Goal: Information Seeking & Learning: Learn about a topic

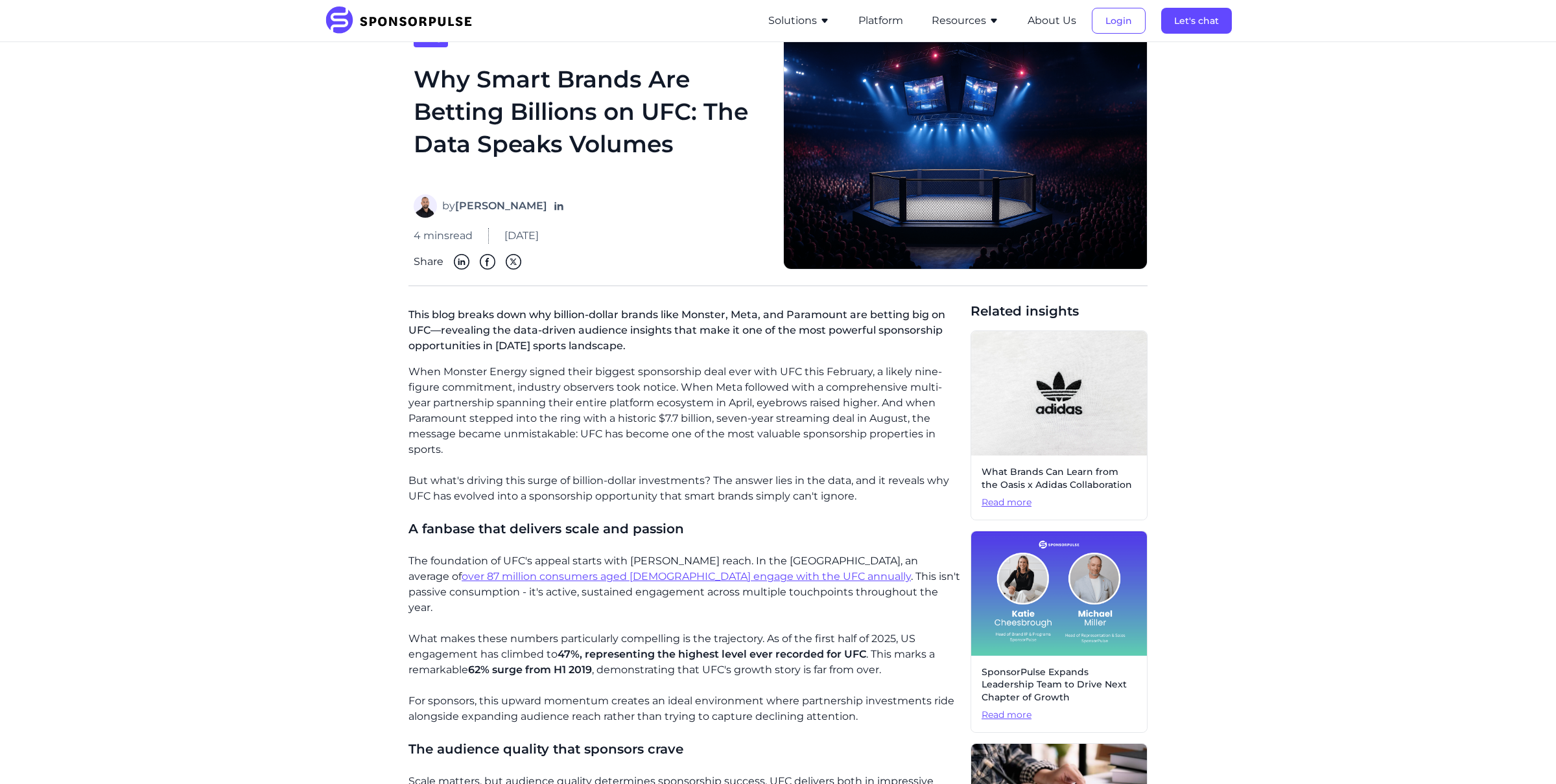
click at [974, 21] on button "Resources" at bounding box center [965, 20] width 68 height 16
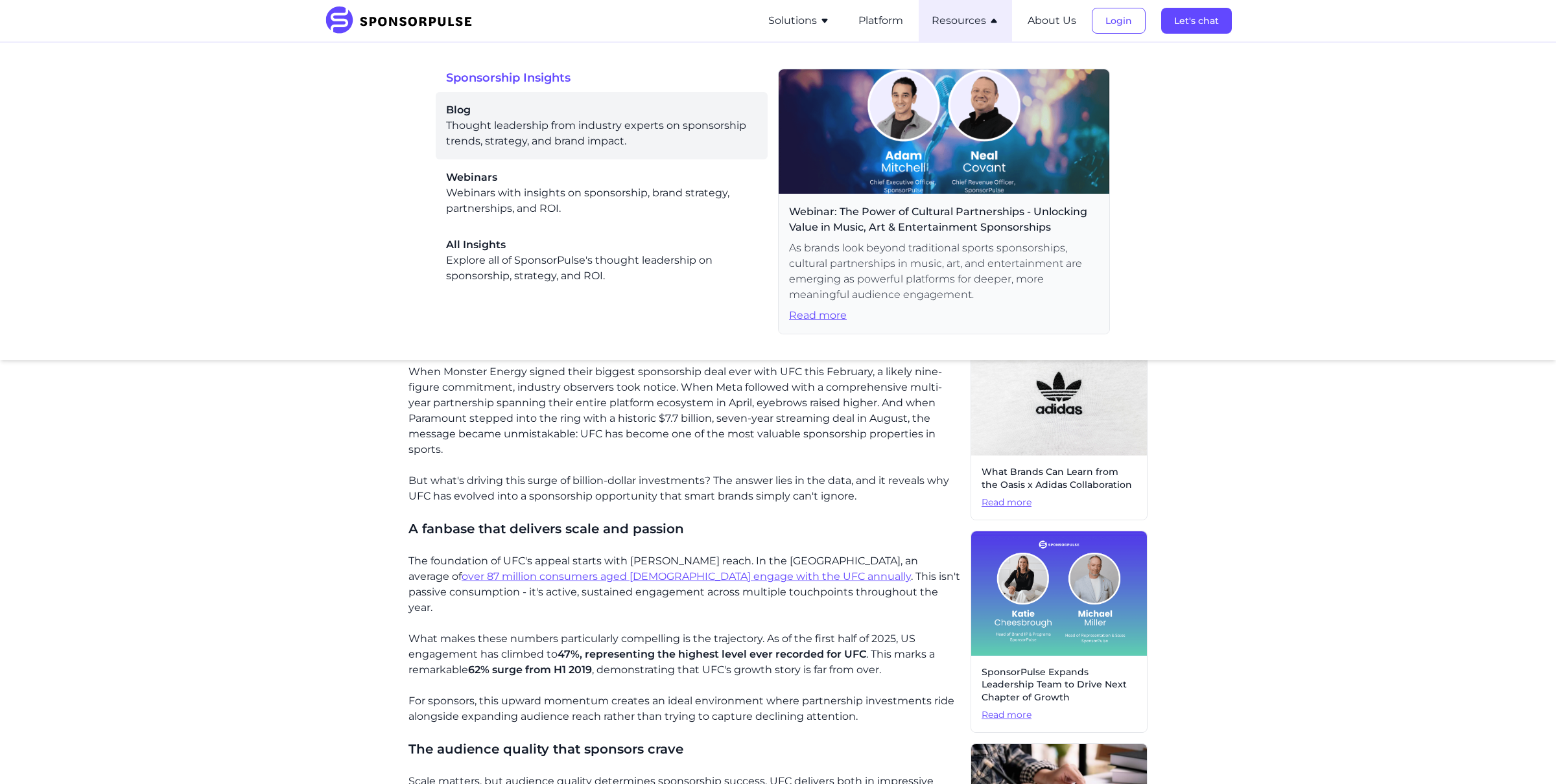
click at [457, 122] on div "Blog Thought leadership from industry experts on sponsorship trends, strategy, …" at bounding box center [602, 126] width 311 height 47
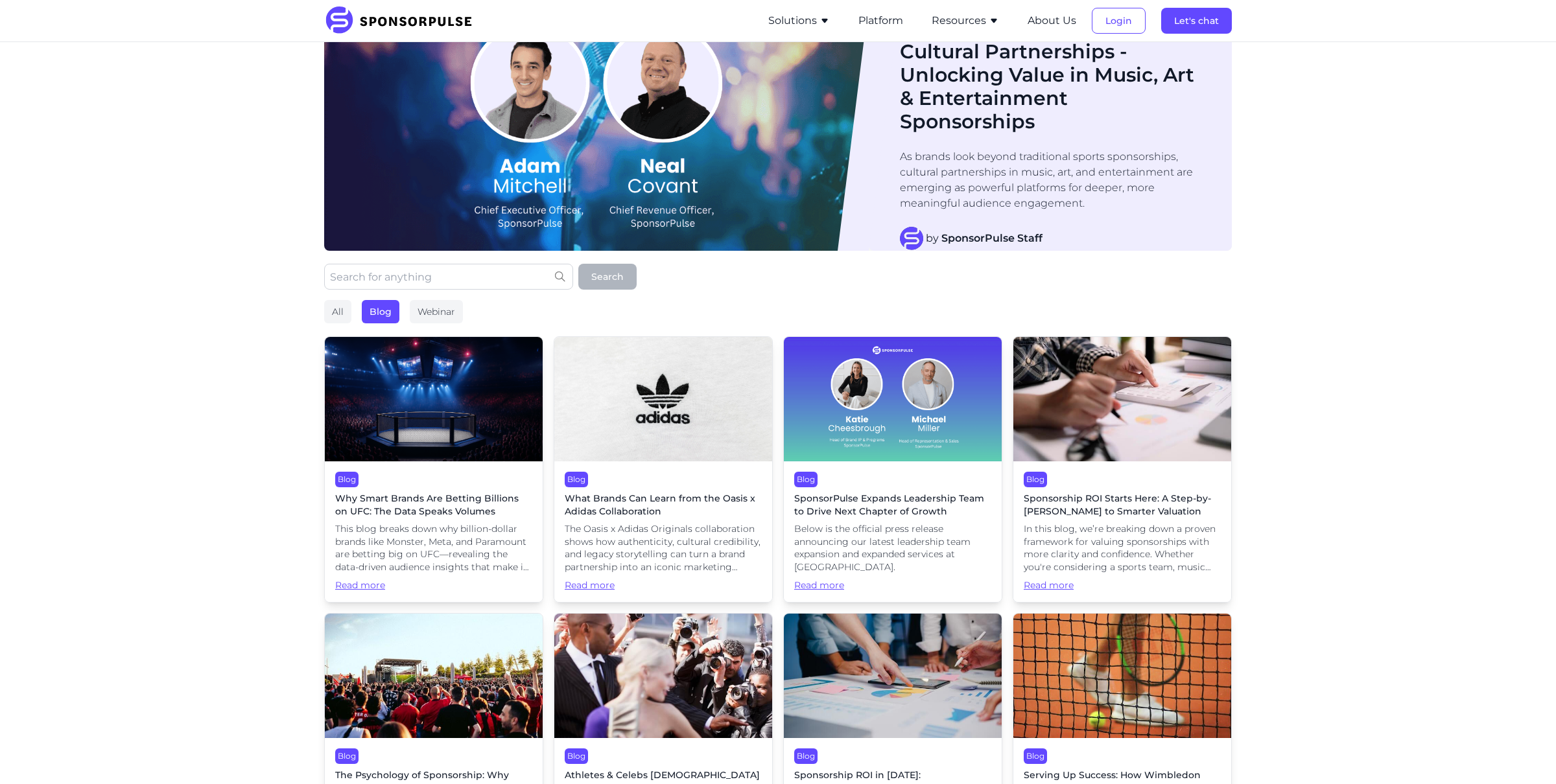
scroll to position [53, 0]
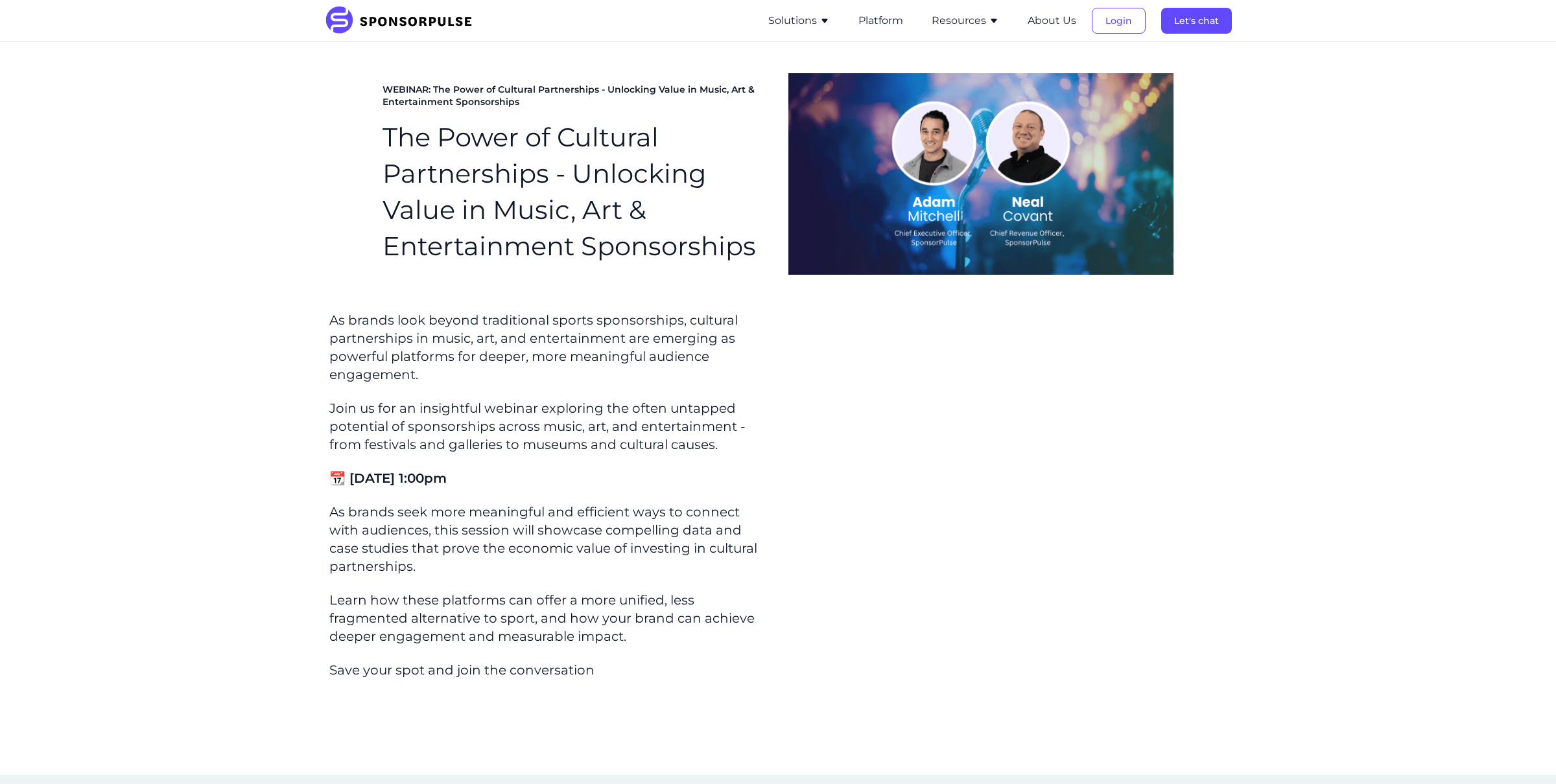
click at [988, 13] on button "Resources" at bounding box center [965, 20] width 68 height 16
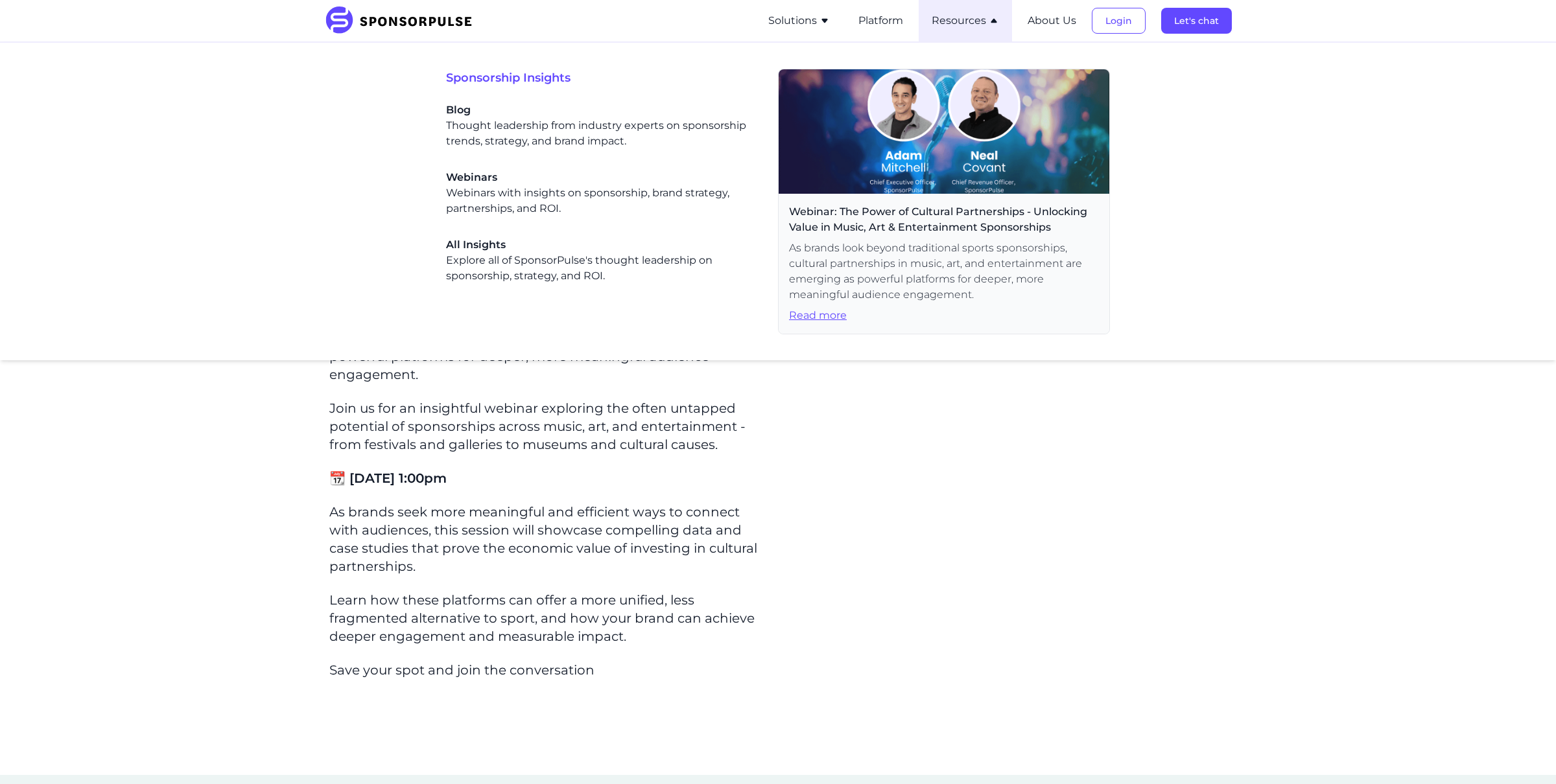
click at [481, 579] on div "As brands look beyond traditional sports sponsorships, cultural partnerships in…" at bounding box center [548, 495] width 438 height 368
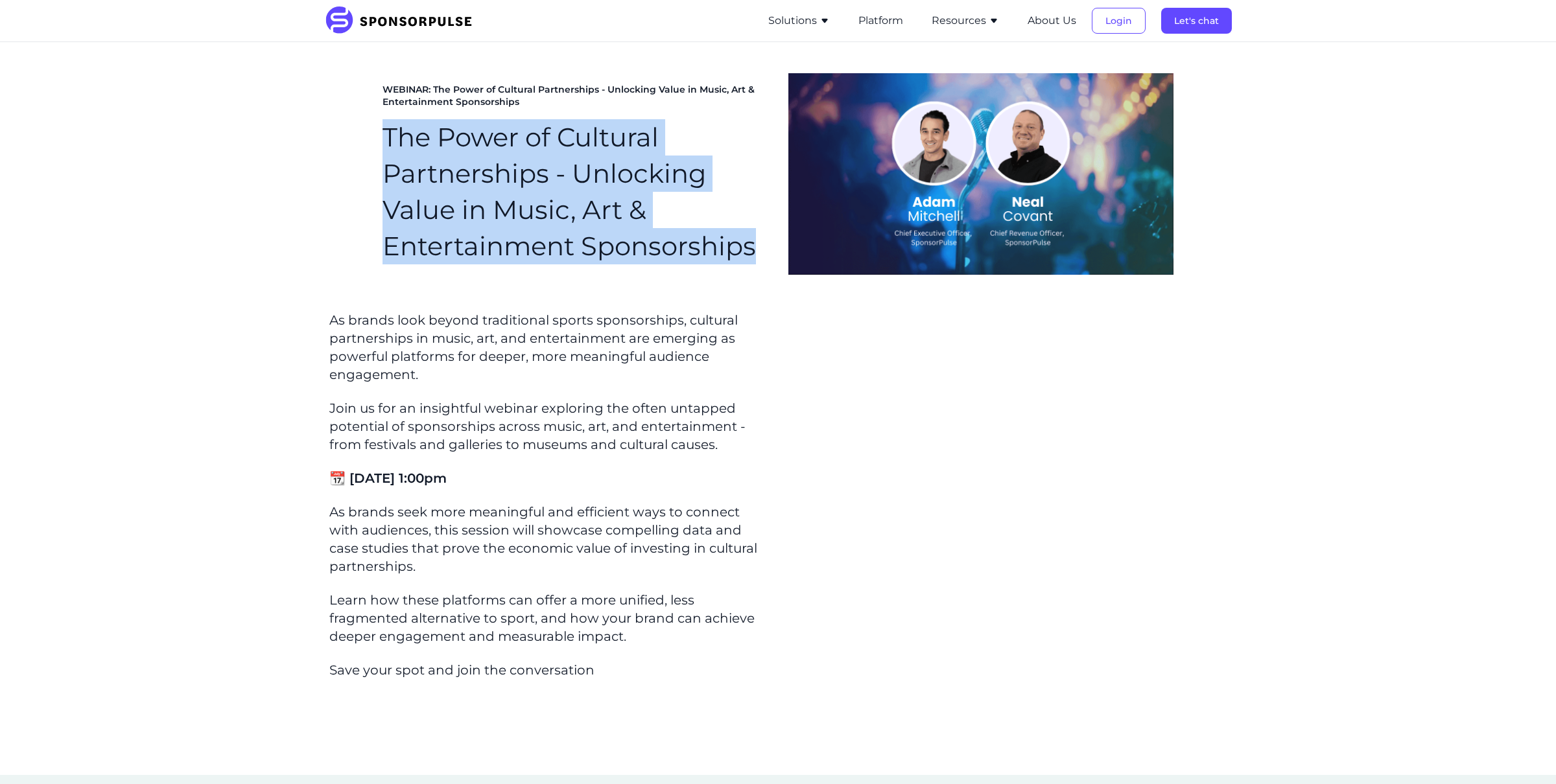
drag, startPoint x: 757, startPoint y: 253, endPoint x: 390, endPoint y: 144, distance: 382.8
click at [390, 144] on h1 "The Power of Cultural Partnerships - Unlocking Value in Music, Art & Entertainm…" at bounding box center [575, 191] width 385 height 145
copy h1 "The Power of Cultural Partnerships - Unlocking Value in Music, Art & Entertainm…"
click at [568, 310] on section "As brands look beyond traditional sports sponsorships, cultural partnerships in…" at bounding box center [548, 541] width 448 height 469
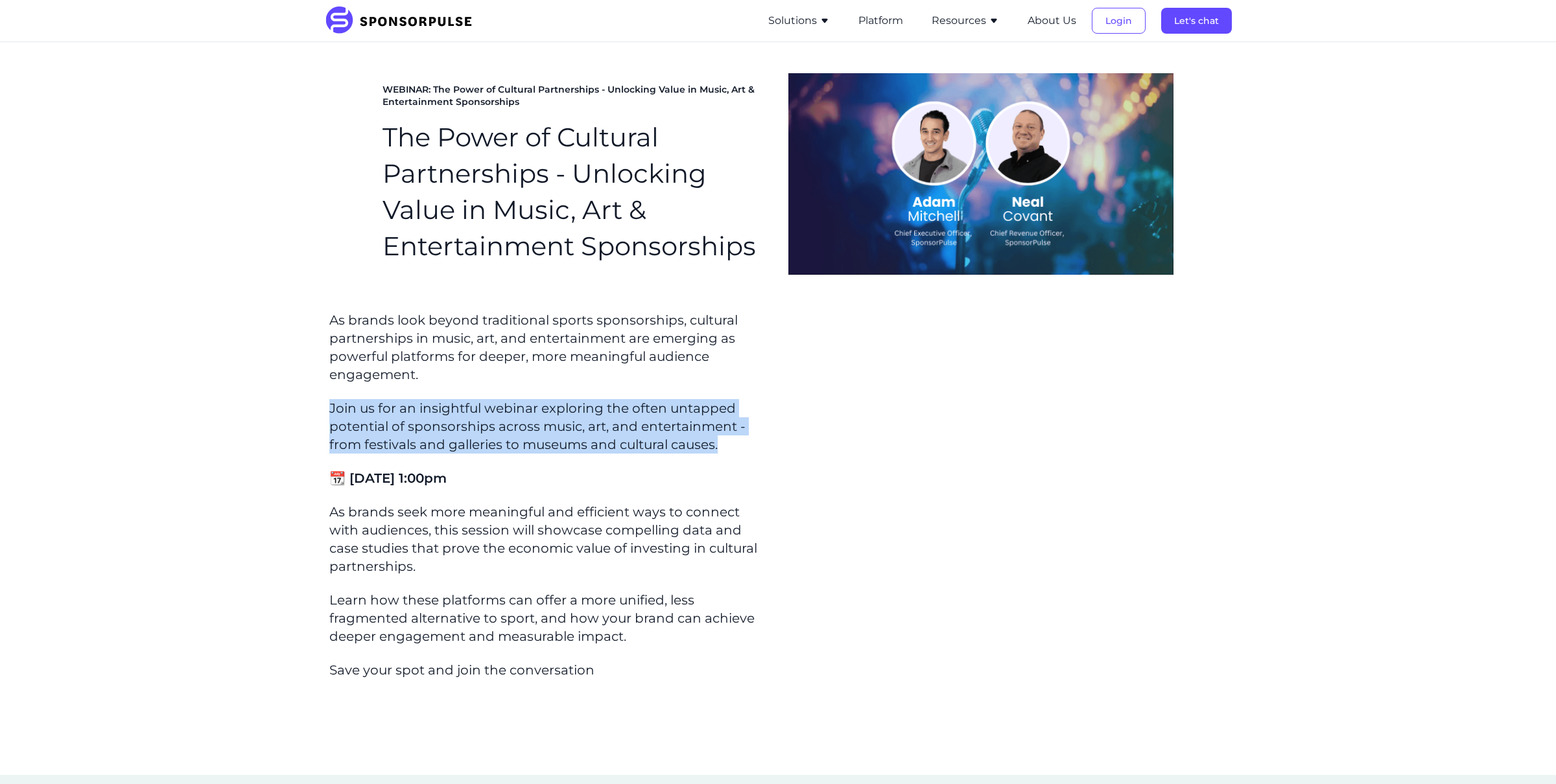
drag, startPoint x: 728, startPoint y: 448, endPoint x: 288, endPoint y: 413, distance: 441.4
click at [288, 413] on div "As brands look beyond traditional sports sponsorships, cultural partnerships in…" at bounding box center [778, 541] width 1556 height 469
copy p "Join us for an insightful webinar exploring the often untapped potential of spo…"
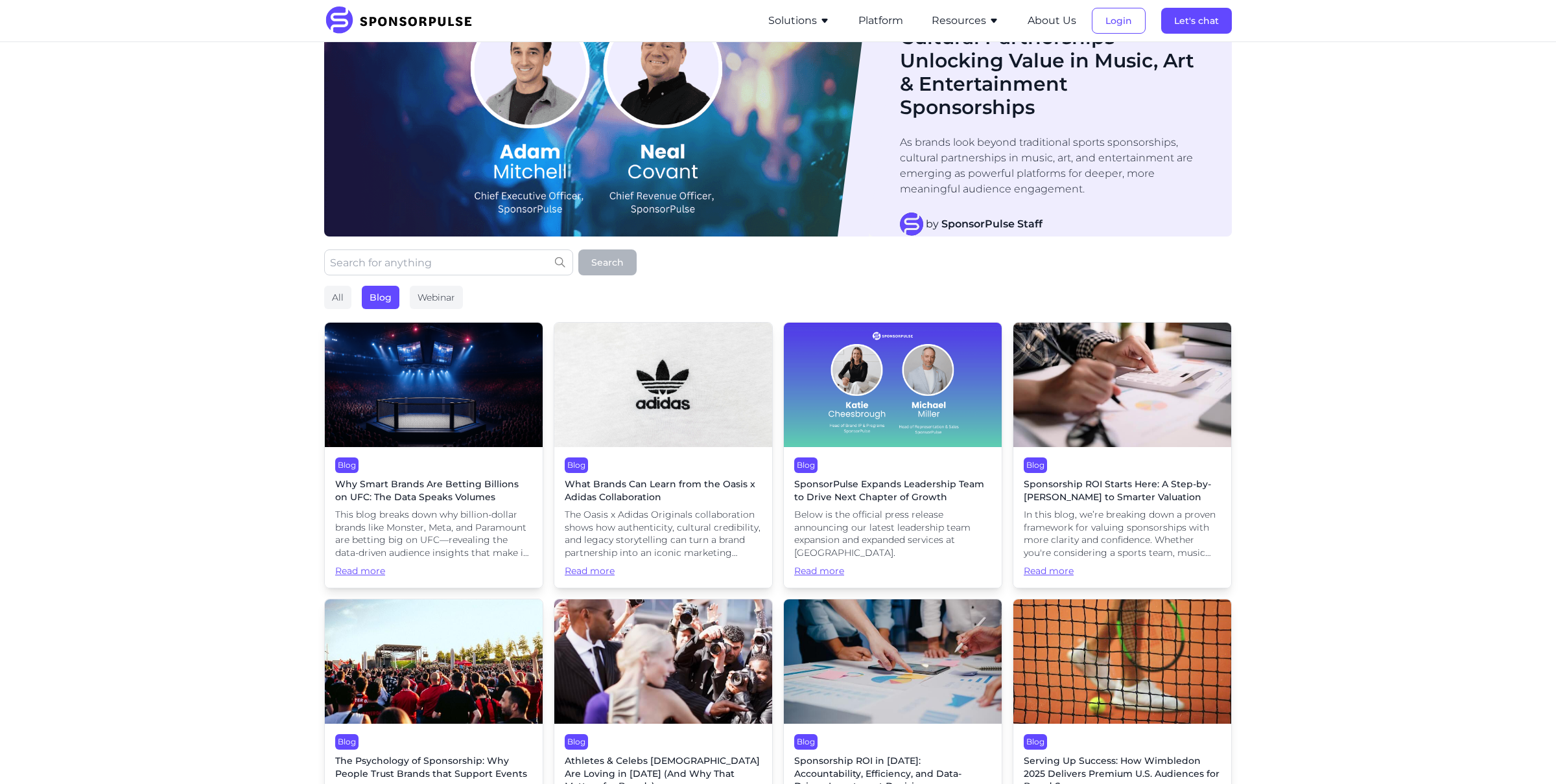
scroll to position [68, 0]
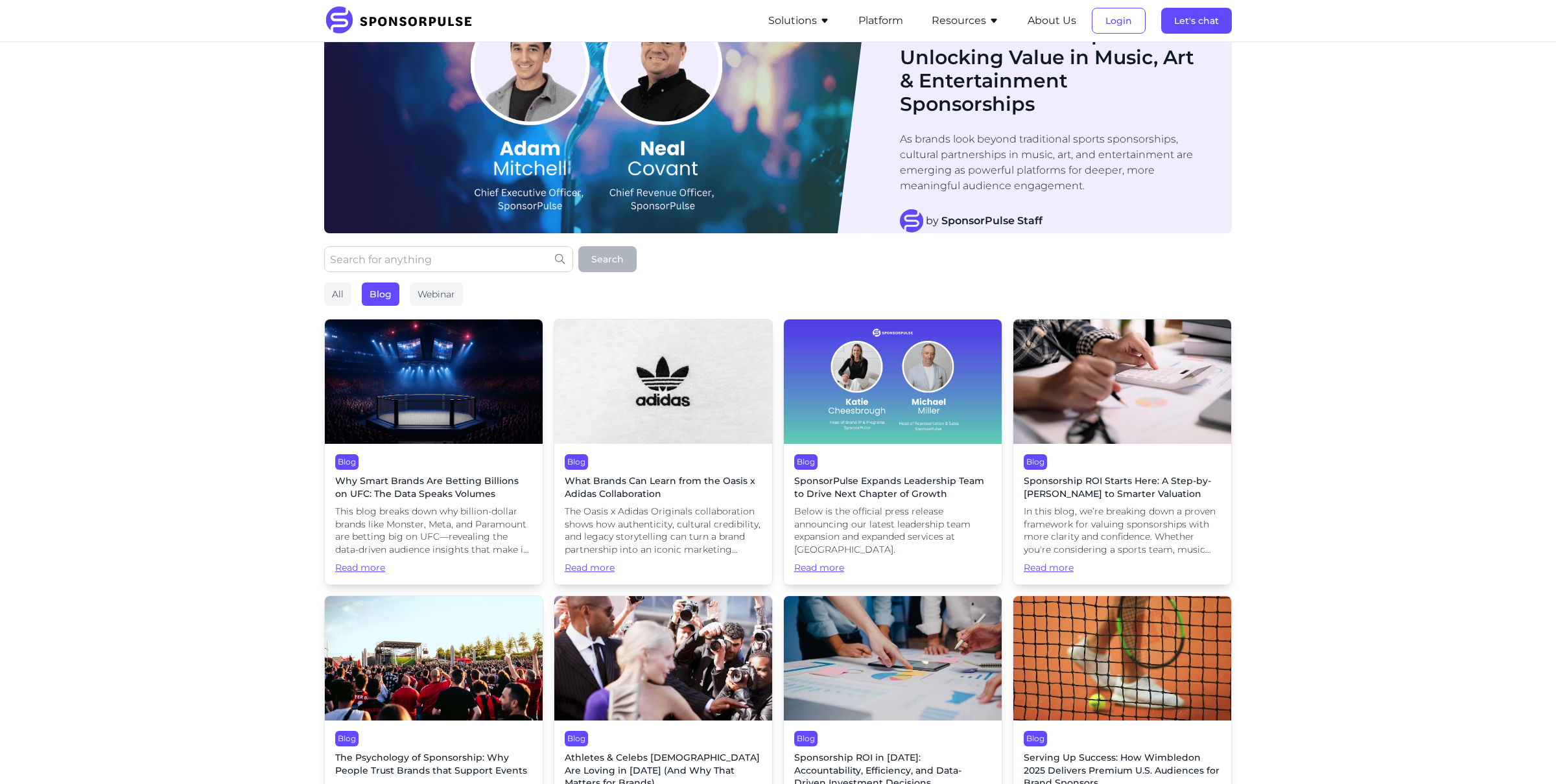
click at [661, 488] on span "What Brands Can Learn from the Oasis x Adidas Collaboration" at bounding box center [663, 488] width 197 height 25
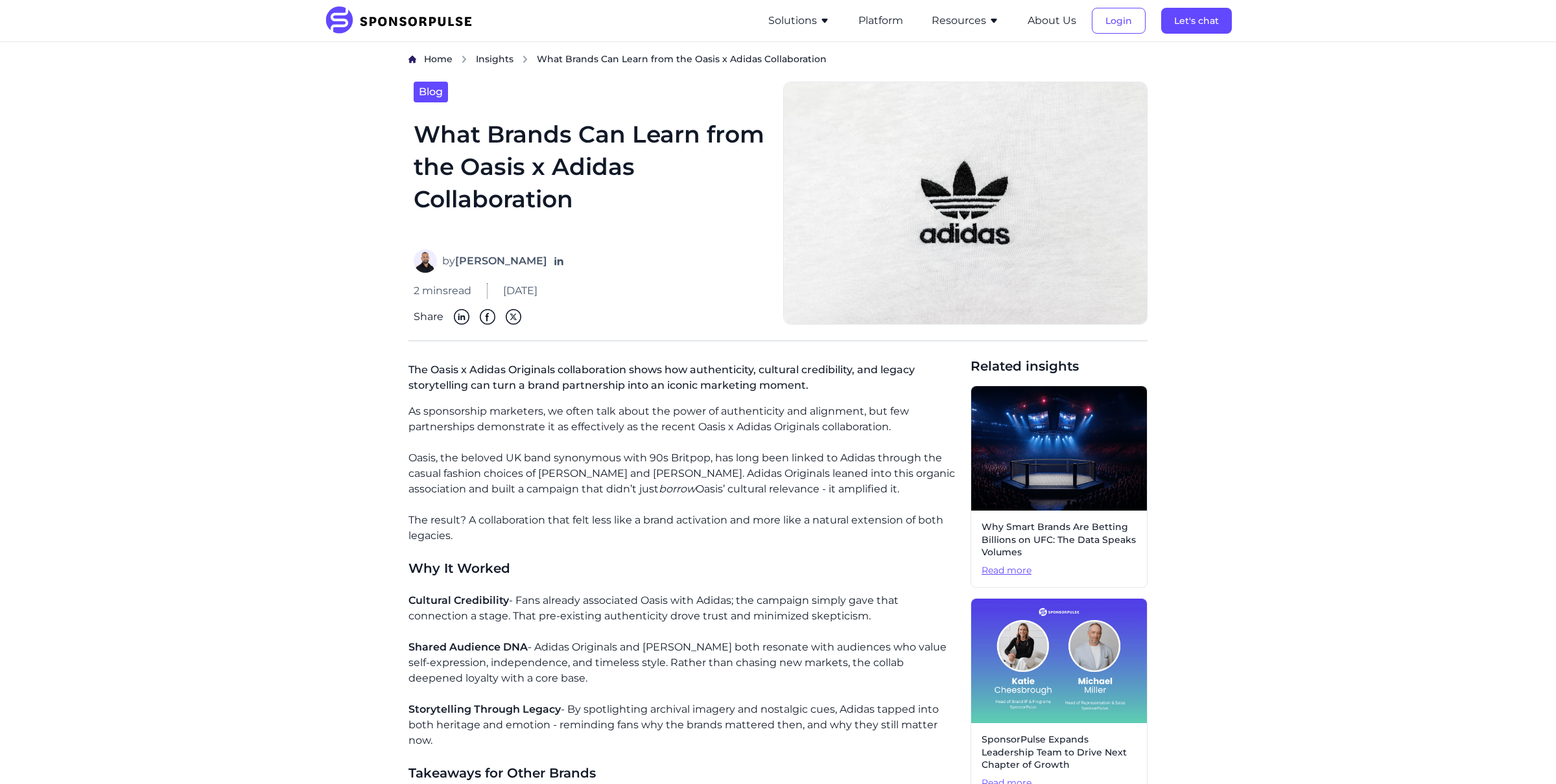
click at [489, 53] on span "Insights" at bounding box center [495, 59] width 37 height 12
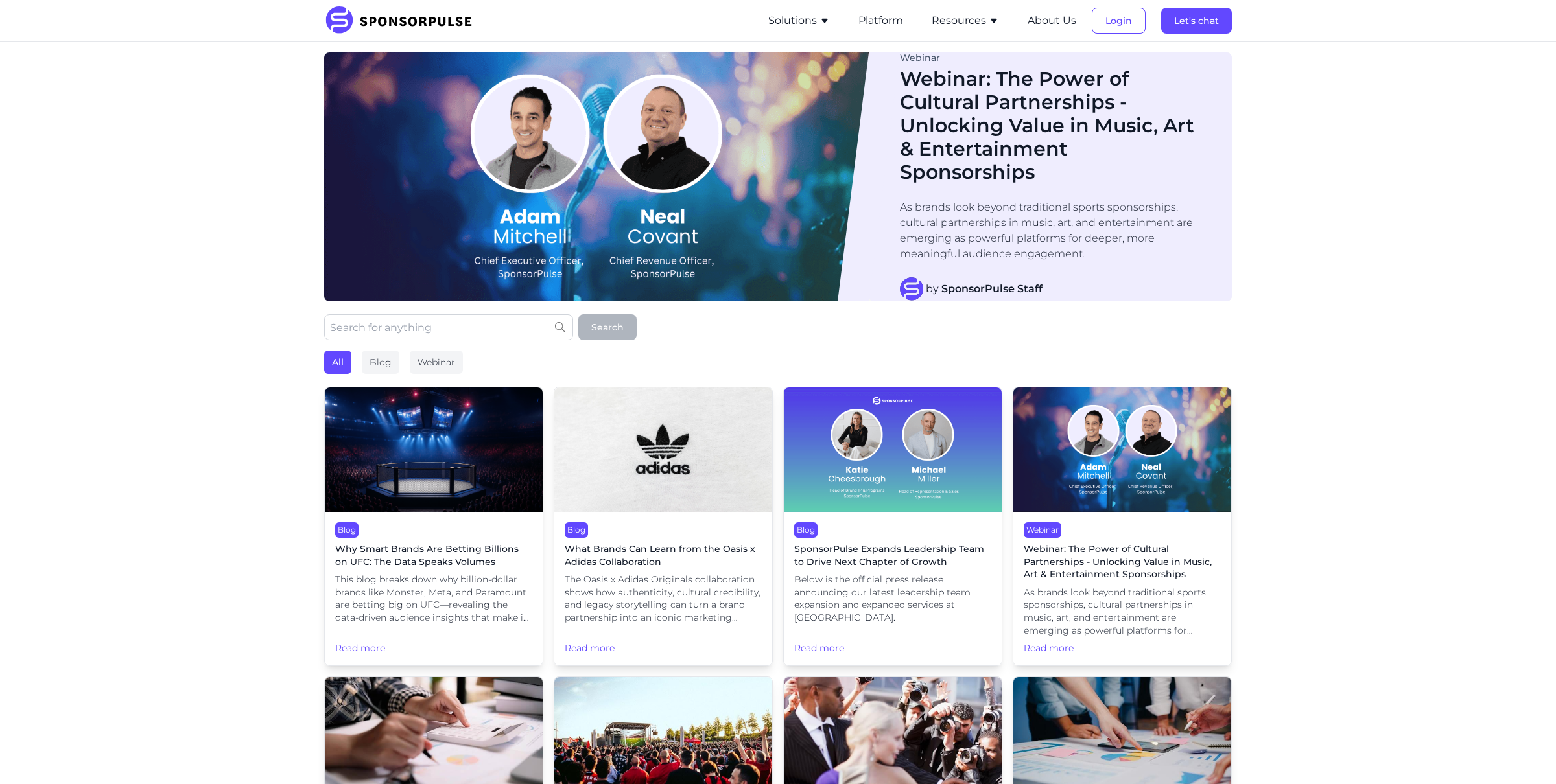
click at [419, 433] on img at bounding box center [434, 450] width 217 height 124
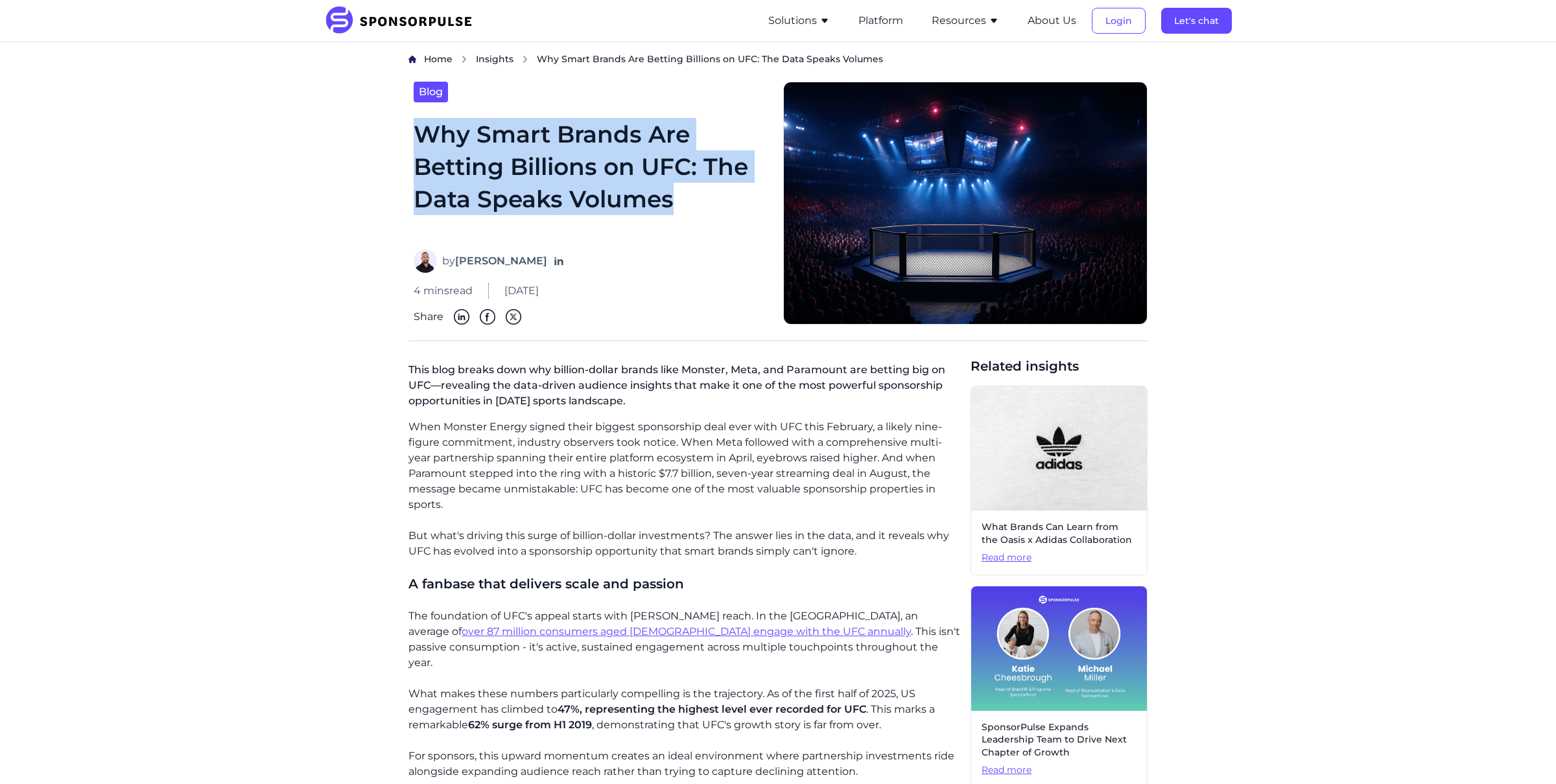
drag, startPoint x: 685, startPoint y: 205, endPoint x: 404, endPoint y: 133, distance: 290.1
copy h1 "Why Smart Brands Are Betting Billions on UFC: The Data Speaks Volumes"
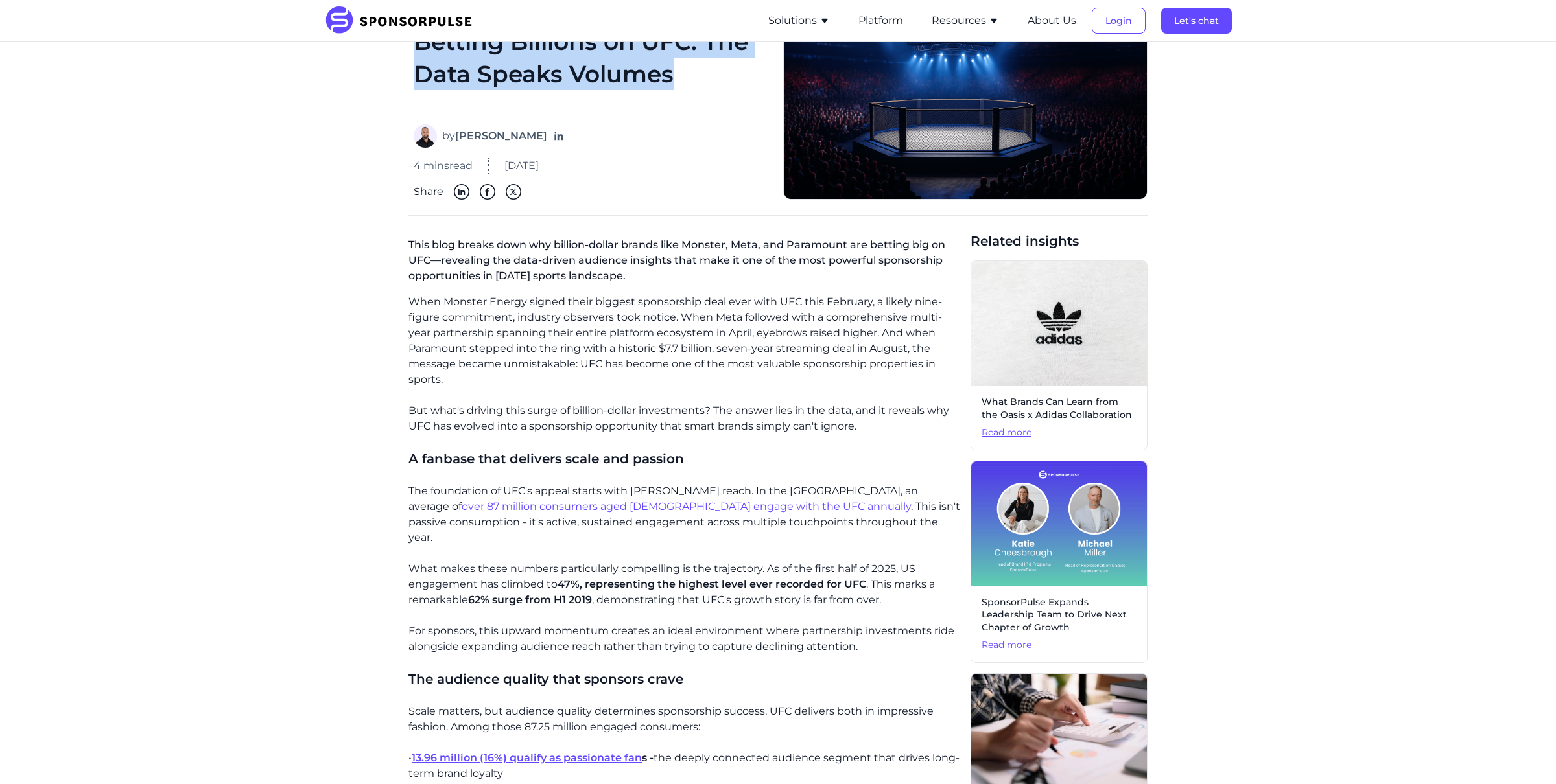
scroll to position [123, 0]
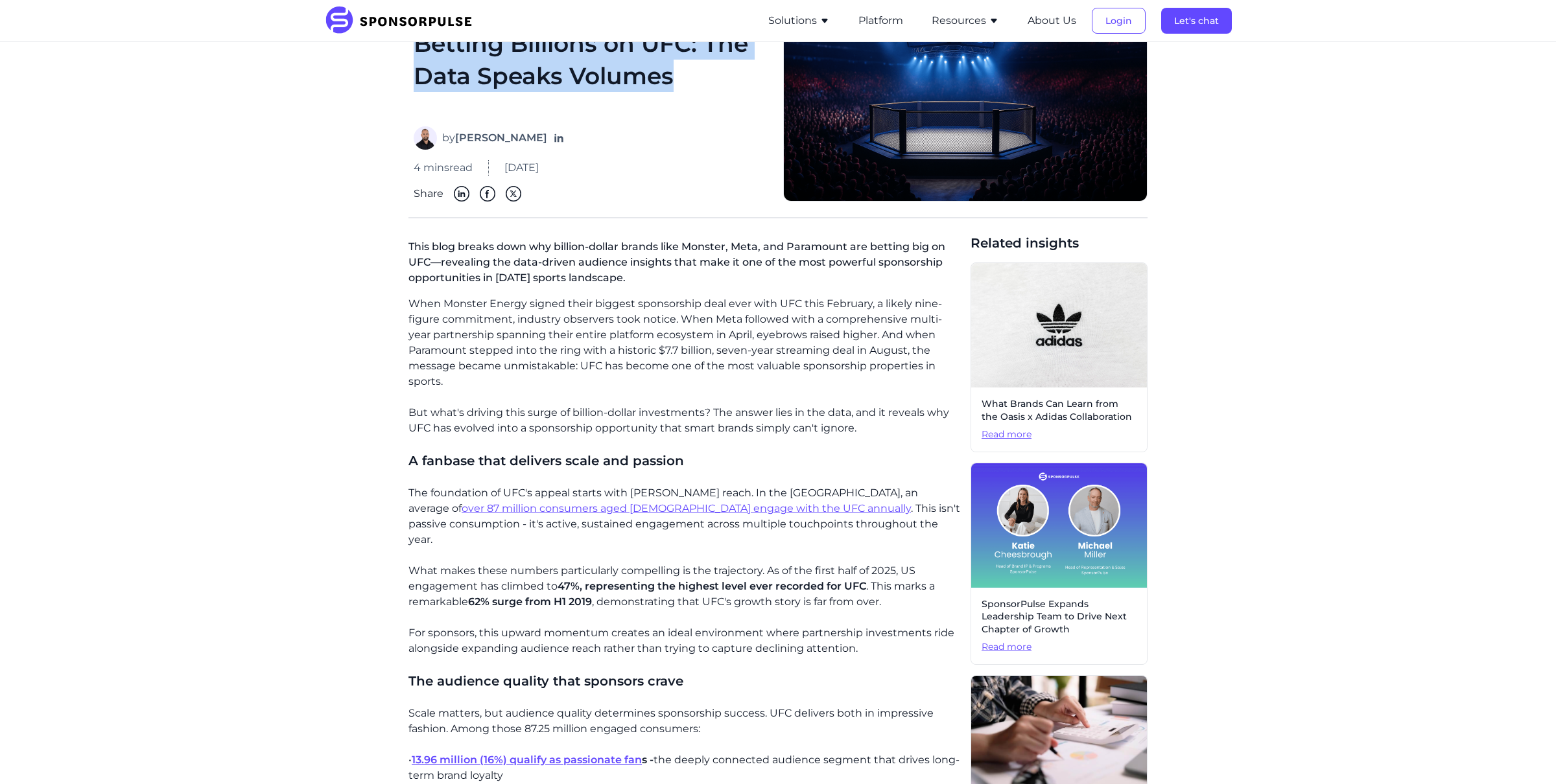
drag, startPoint x: 629, startPoint y: 284, endPoint x: 460, endPoint y: 246, distance: 173.2
click at [460, 246] on p "This blog breaks down why billion-dollar brands like Monster, Meta, and Paramou…" at bounding box center [684, 265] width 552 height 63
copy p "breaks down why billion-dollar brands like Monster, Meta, and Paramount are bet…"
click at [547, 415] on p "But what's driving this surge of billion-dollar investments? The answer lies in…" at bounding box center [684, 421] width 552 height 31
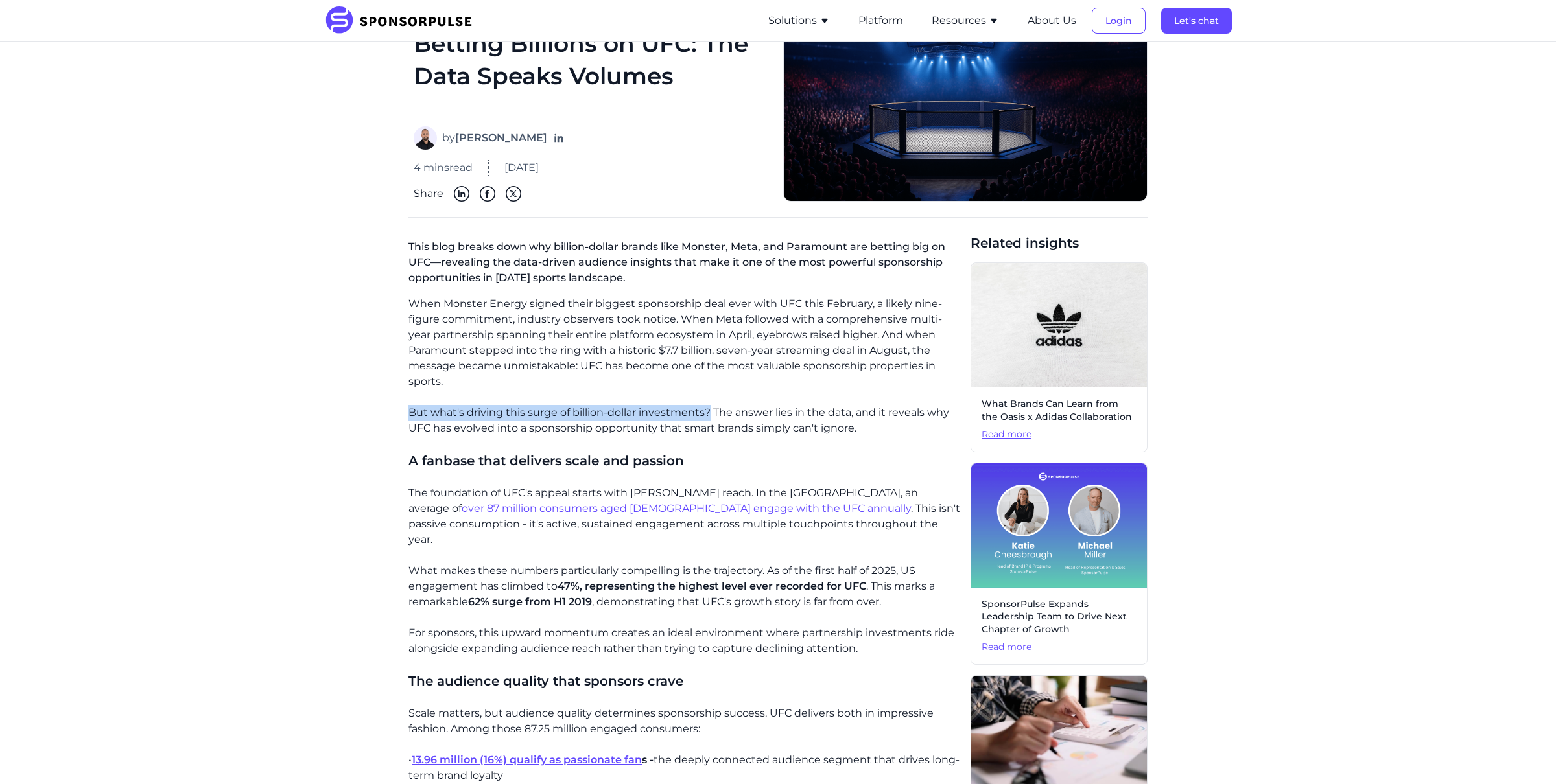
drag, startPoint x: 710, startPoint y: 412, endPoint x: 408, endPoint y: 418, distance: 302.1
click at [408, 418] on p "But what's driving this surge of billion-dollar investments? The answer lies in…" at bounding box center [684, 421] width 552 height 31
copy p "But what's driving this surge of billion-dollar investments?"
click at [994, 327] on img at bounding box center [1059, 325] width 176 height 124
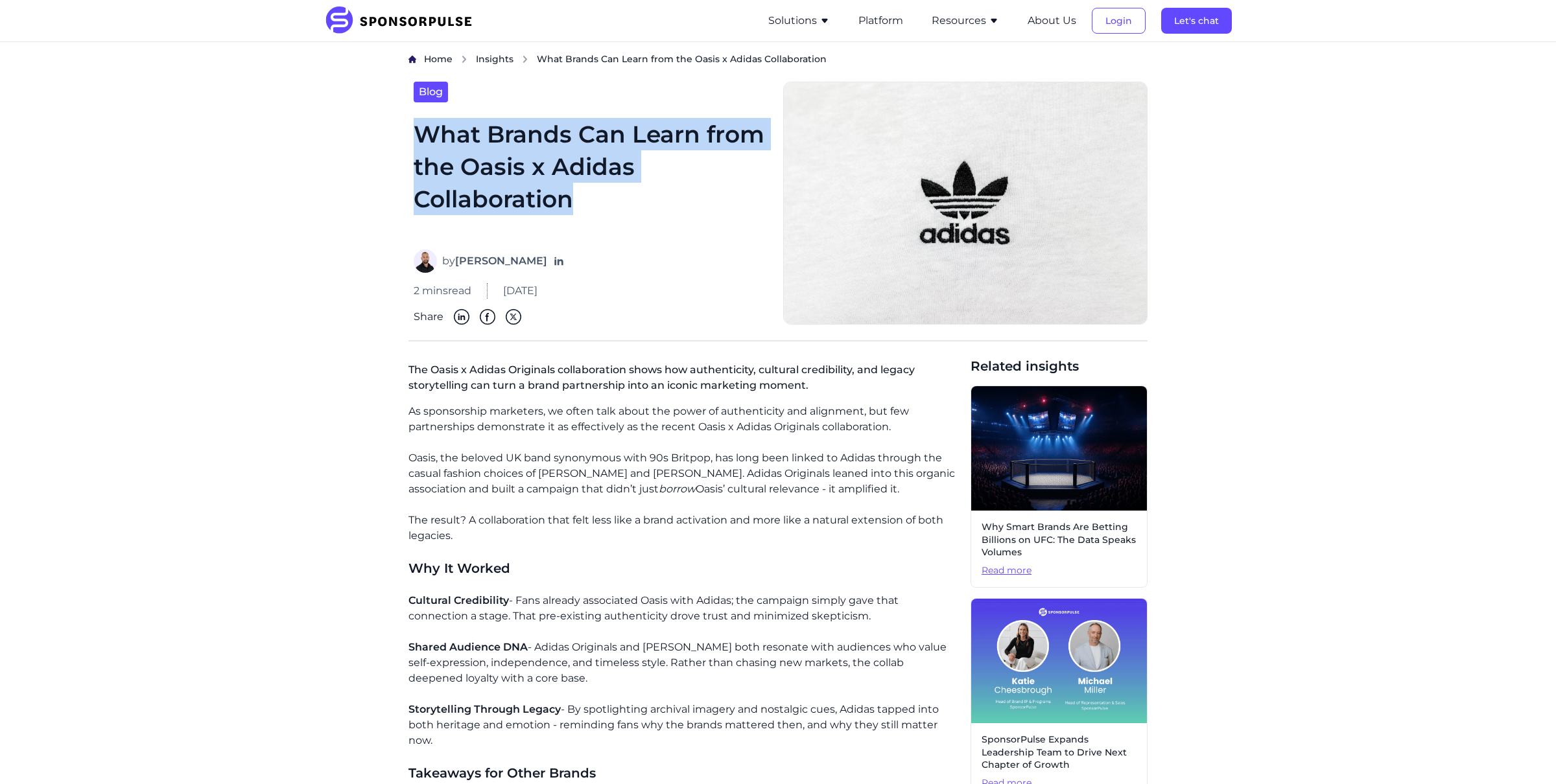
drag, startPoint x: 575, startPoint y: 200, endPoint x: 416, endPoint y: 130, distance: 173.7
click at [416, 132] on h1 "What Brands Can Learn from the Oasis x Adidas Collaboration" at bounding box center [590, 176] width 354 height 116
copy h1 "What Brands Can Learn from the Oasis x Adidas Collaboration"
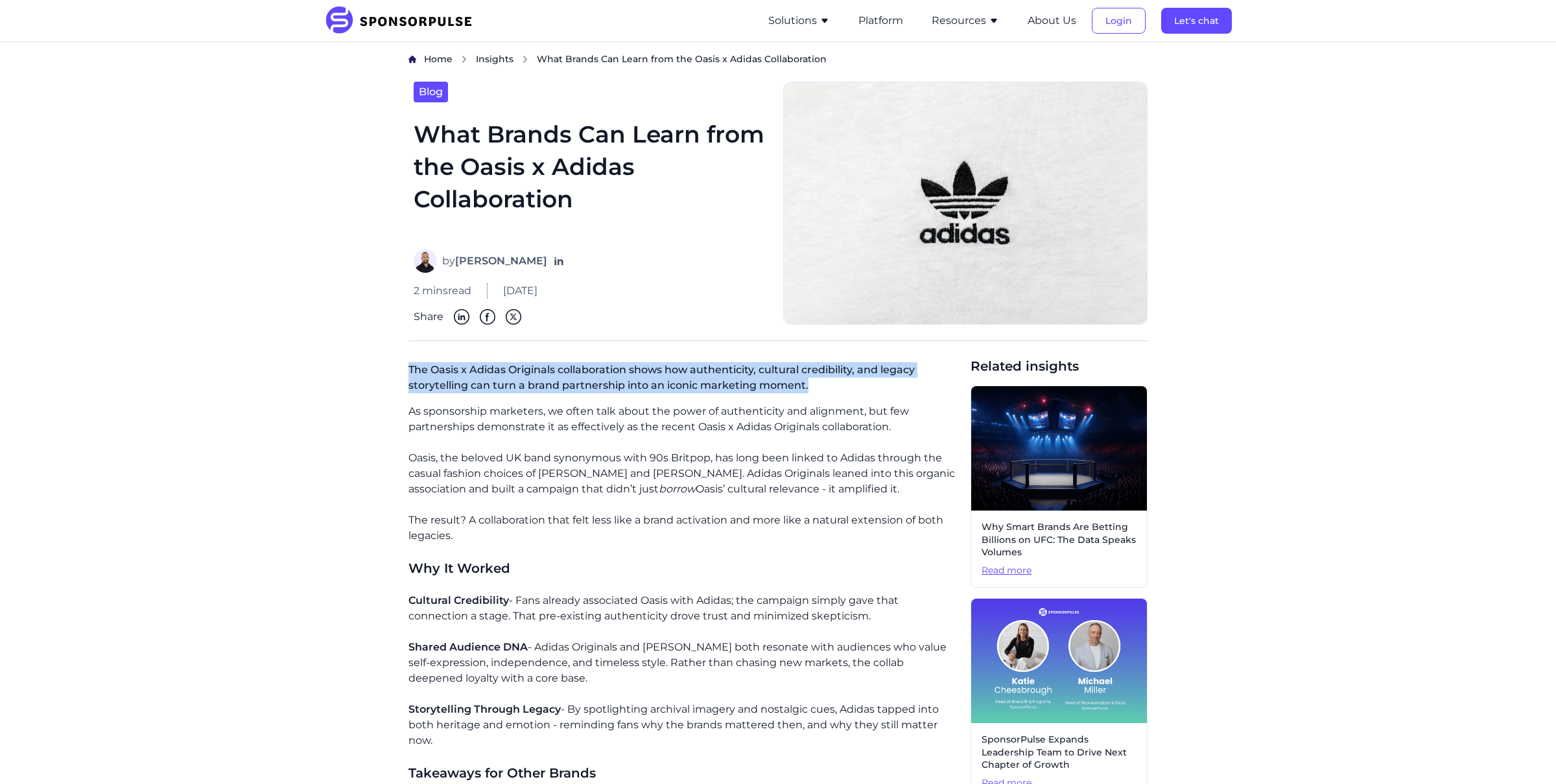
drag, startPoint x: 806, startPoint y: 386, endPoint x: 401, endPoint y: 373, distance: 405.2
copy p "The Oasis x Adidas Originals collaboration shows how authenticity, cultural cre…"
